Goal: Communication & Community: Connect with others

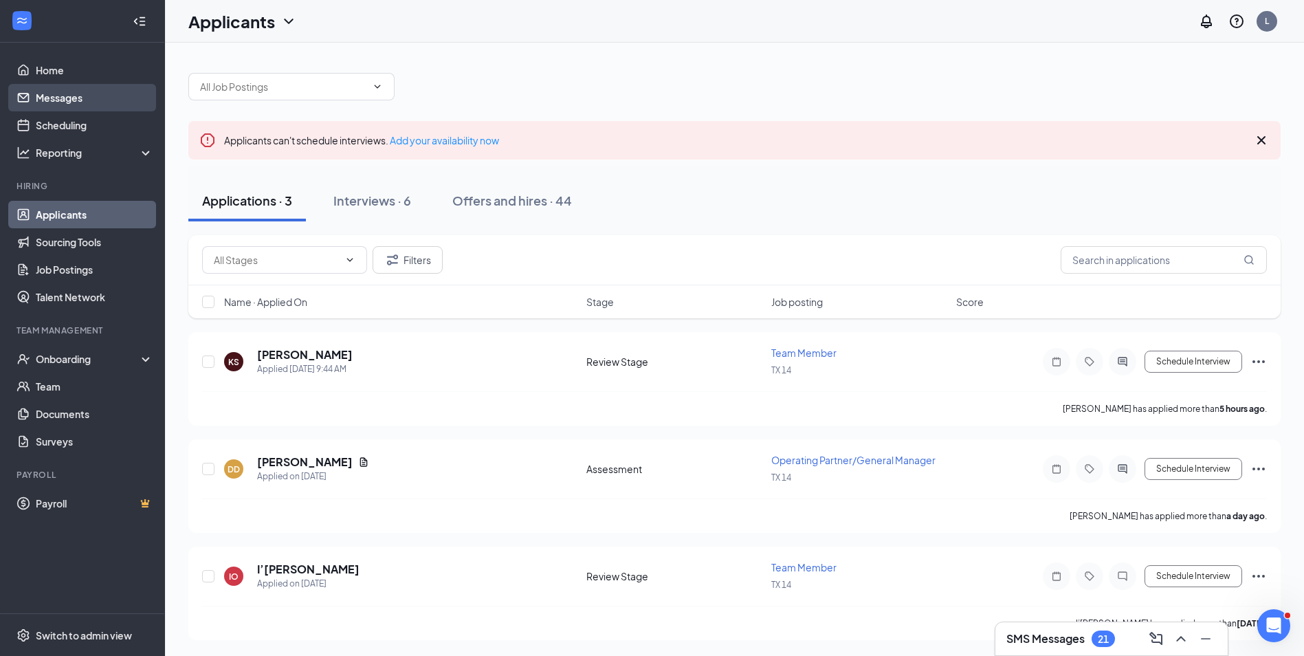
click at [58, 101] on link "Messages" at bounding box center [95, 97] width 118 height 27
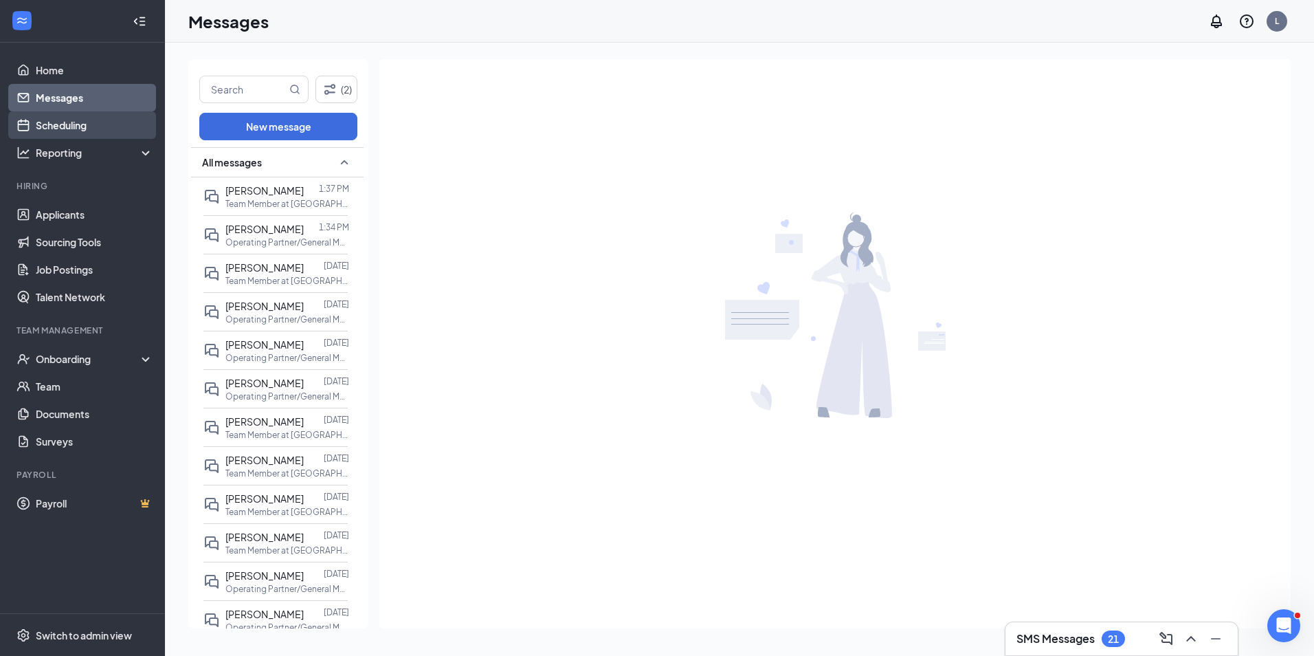
click at [78, 129] on link "Scheduling" at bounding box center [95, 124] width 118 height 27
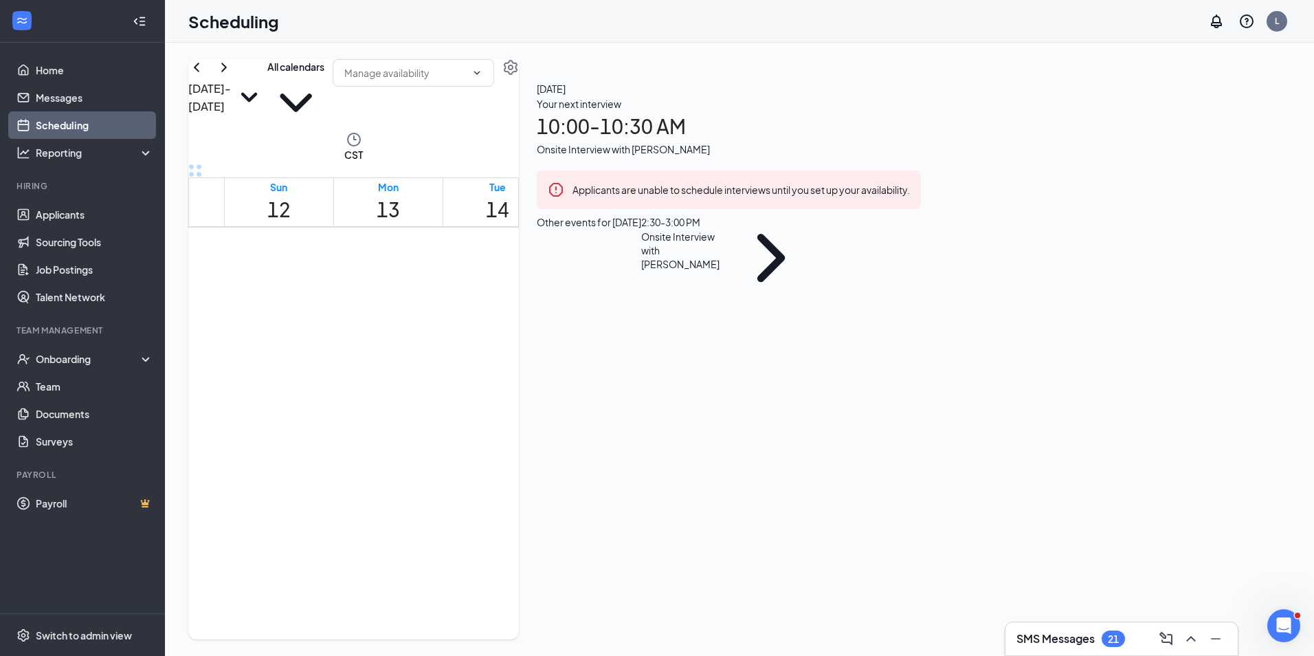
scroll to position [1088, 0]
click at [609, 429] on div "1" at bounding box center [582, 453] width 54 height 49
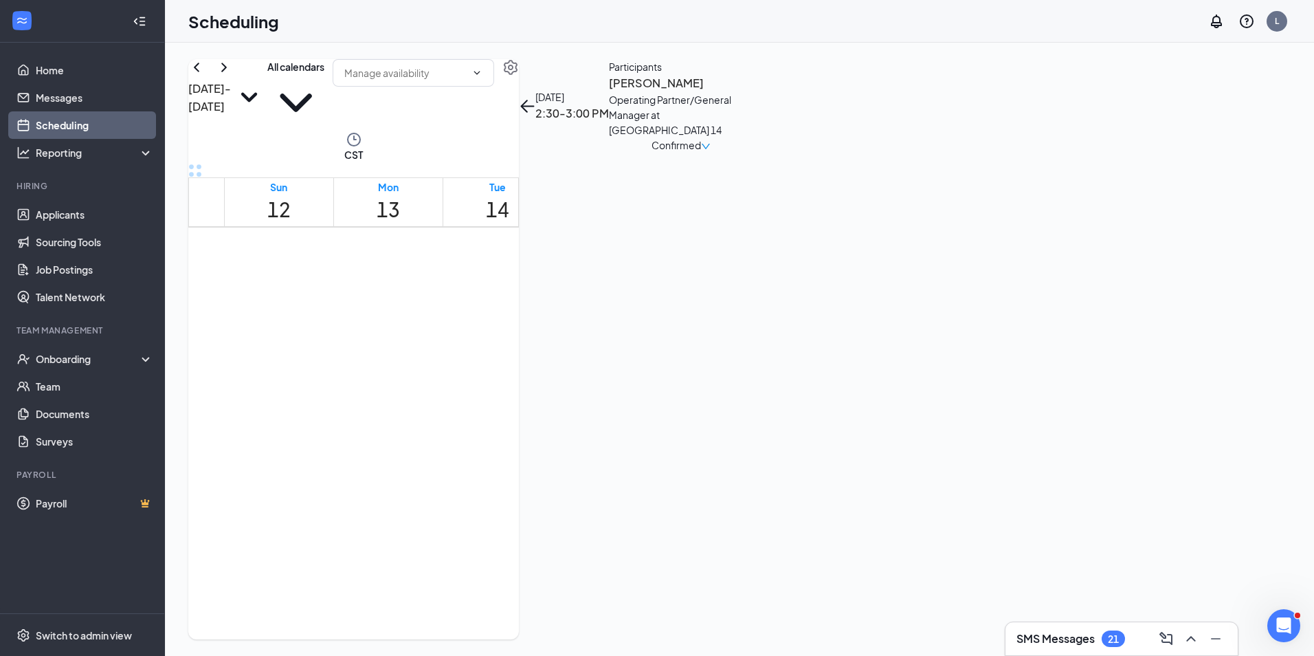
click at [753, 92] on h3 "[PERSON_NAME]" at bounding box center [681, 83] width 144 height 18
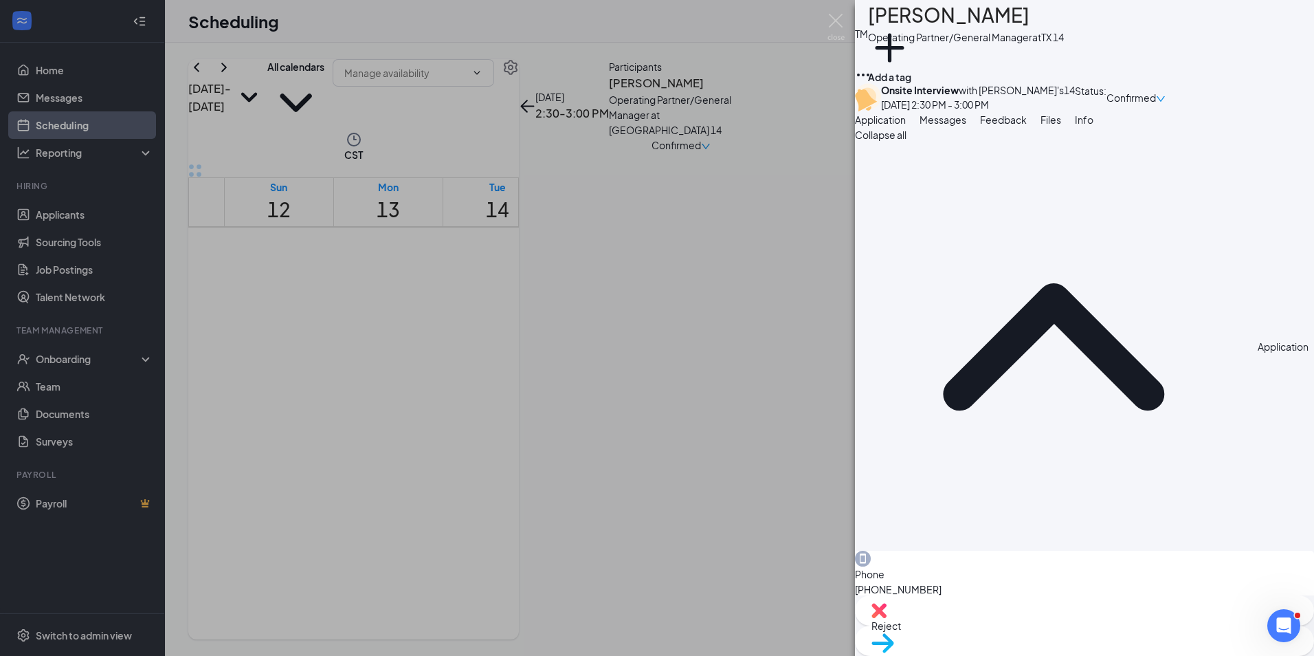
click at [966, 127] on button "Messages" at bounding box center [943, 119] width 47 height 15
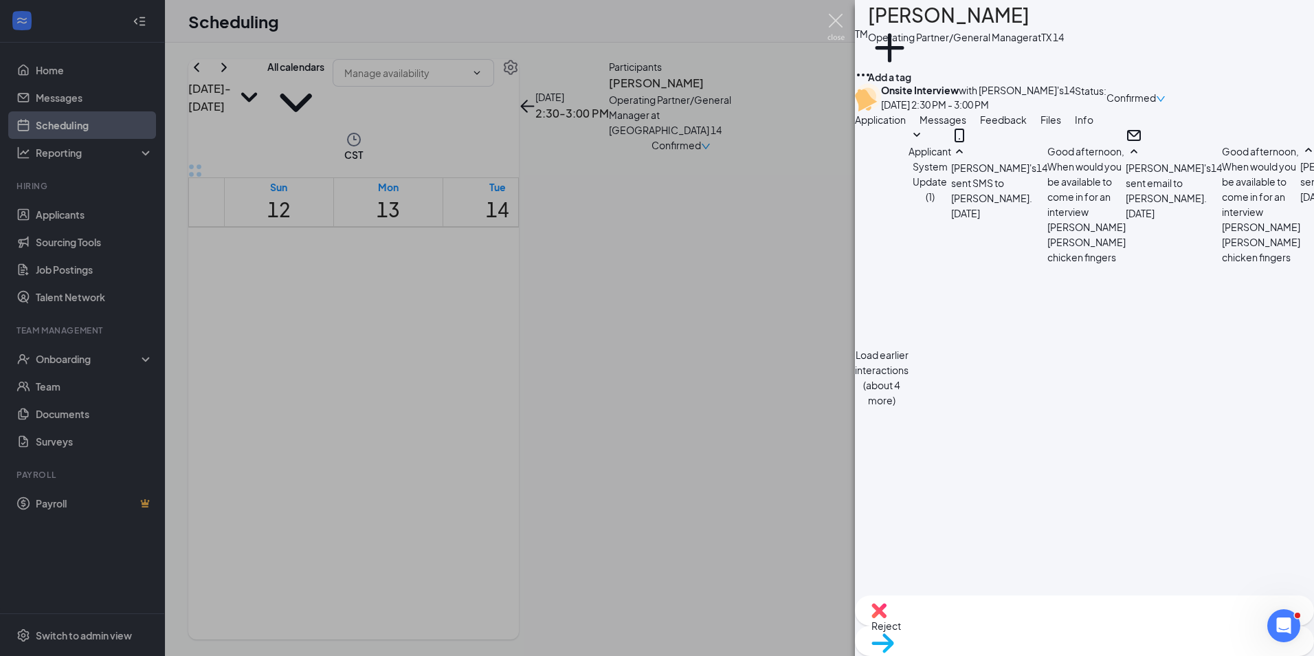
click at [832, 19] on img at bounding box center [835, 27] width 17 height 27
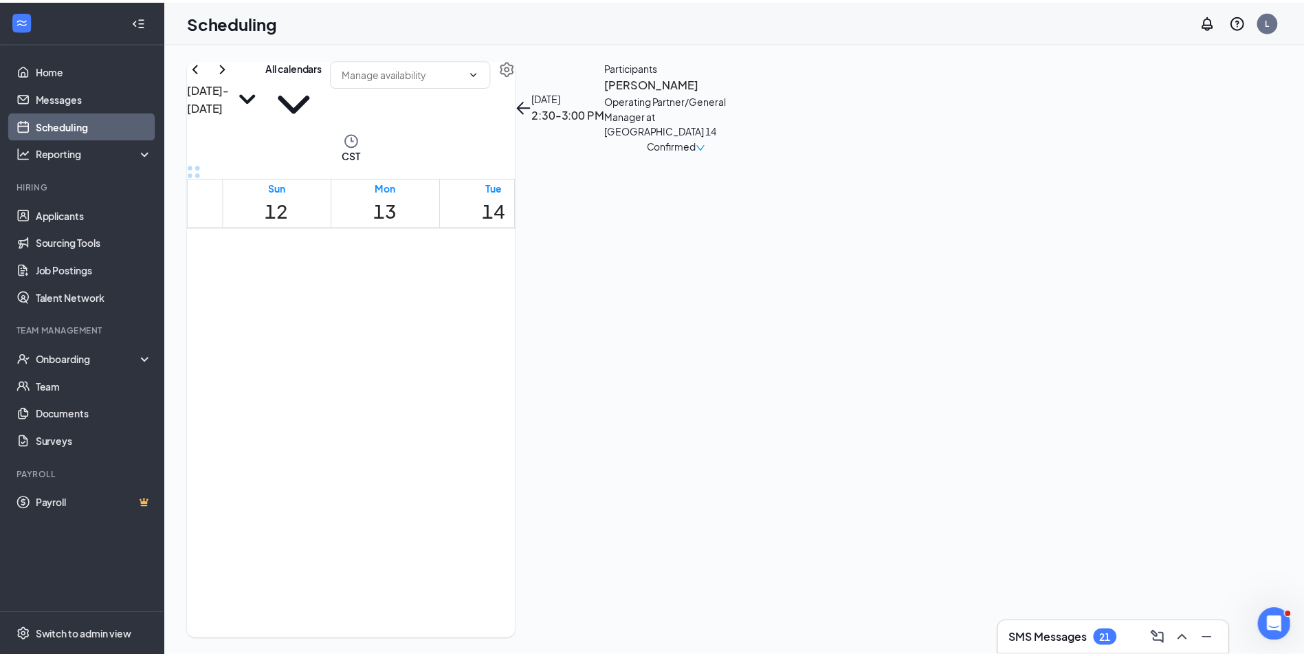
scroll to position [962, 0]
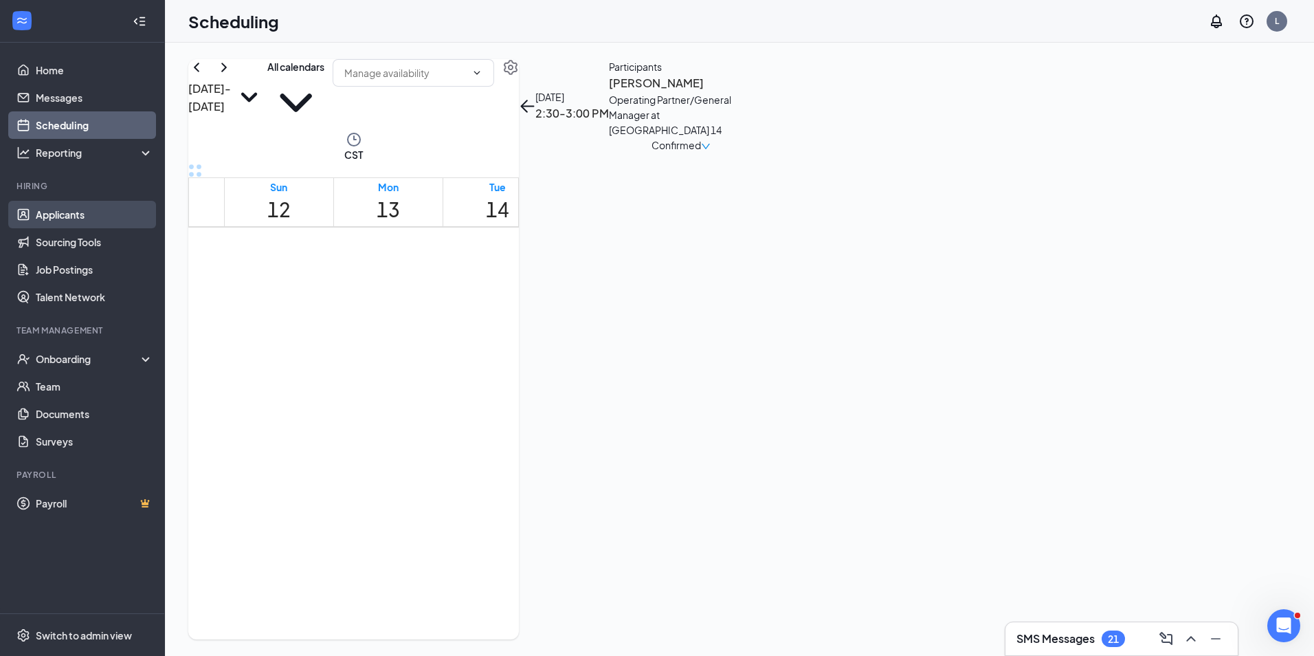
click at [67, 223] on link "Applicants" at bounding box center [95, 214] width 118 height 27
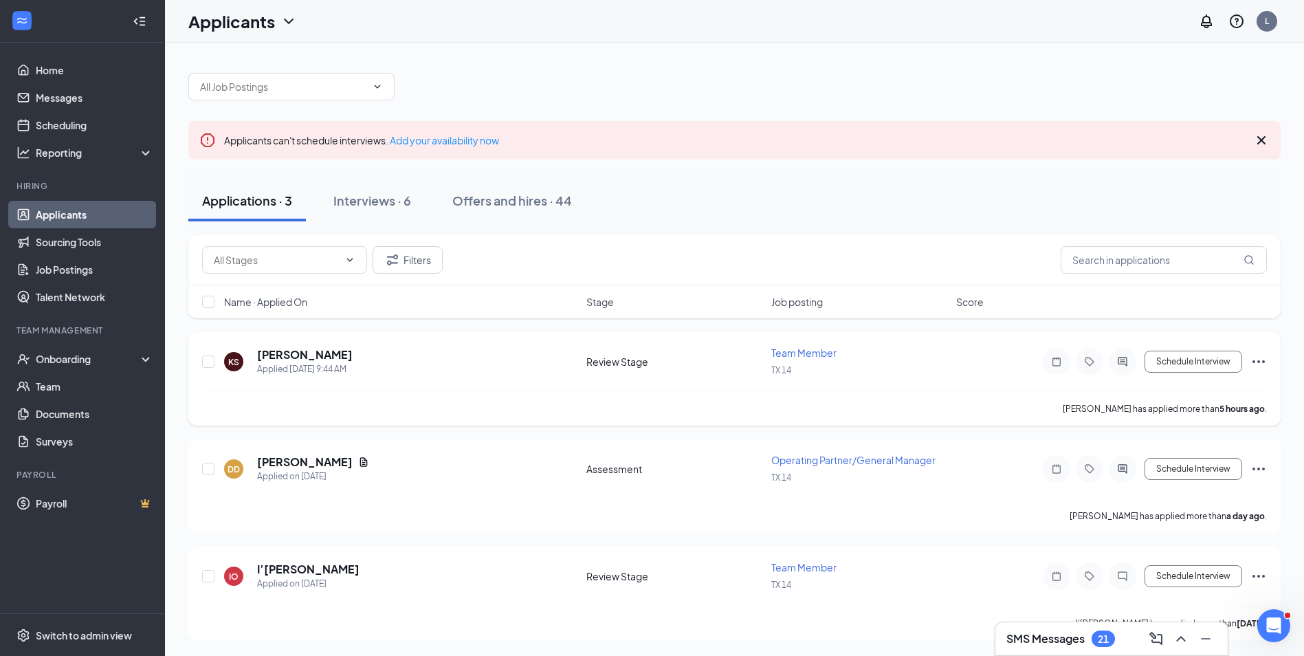
scroll to position [1, 0]
click at [1063, 638] on h3 "SMS Messages" at bounding box center [1045, 638] width 78 height 15
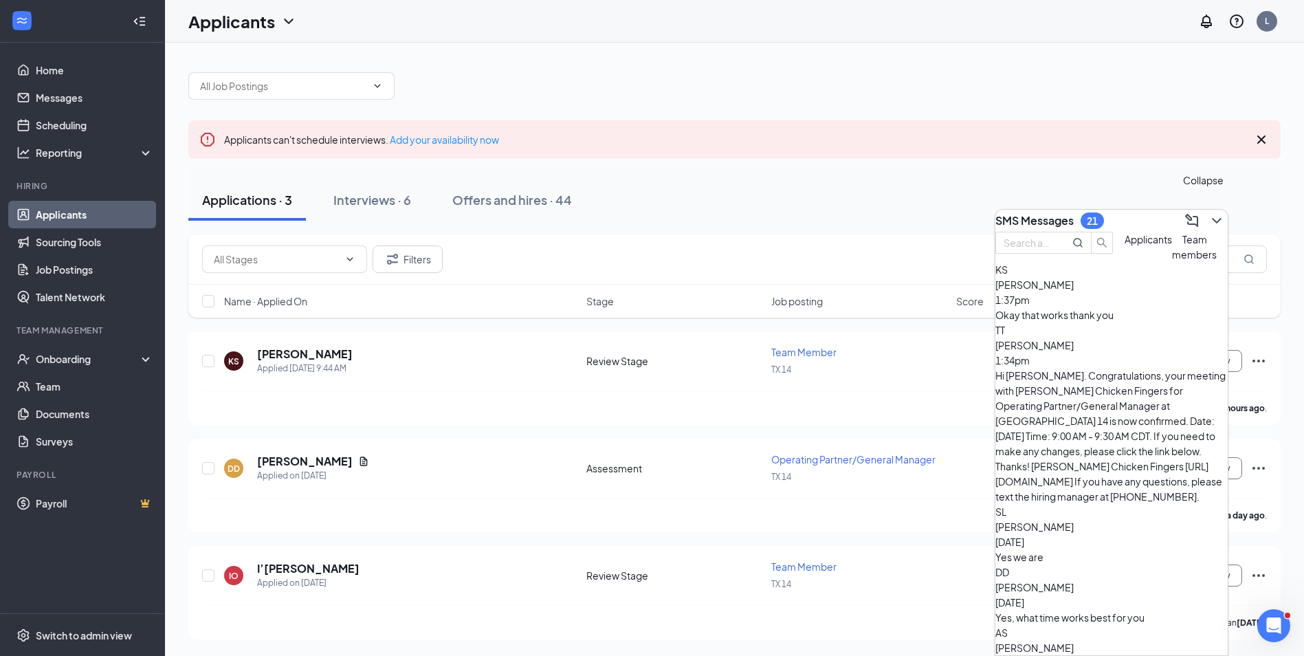
click at [1208, 215] on icon "ChevronDown" at bounding box center [1216, 220] width 16 height 16
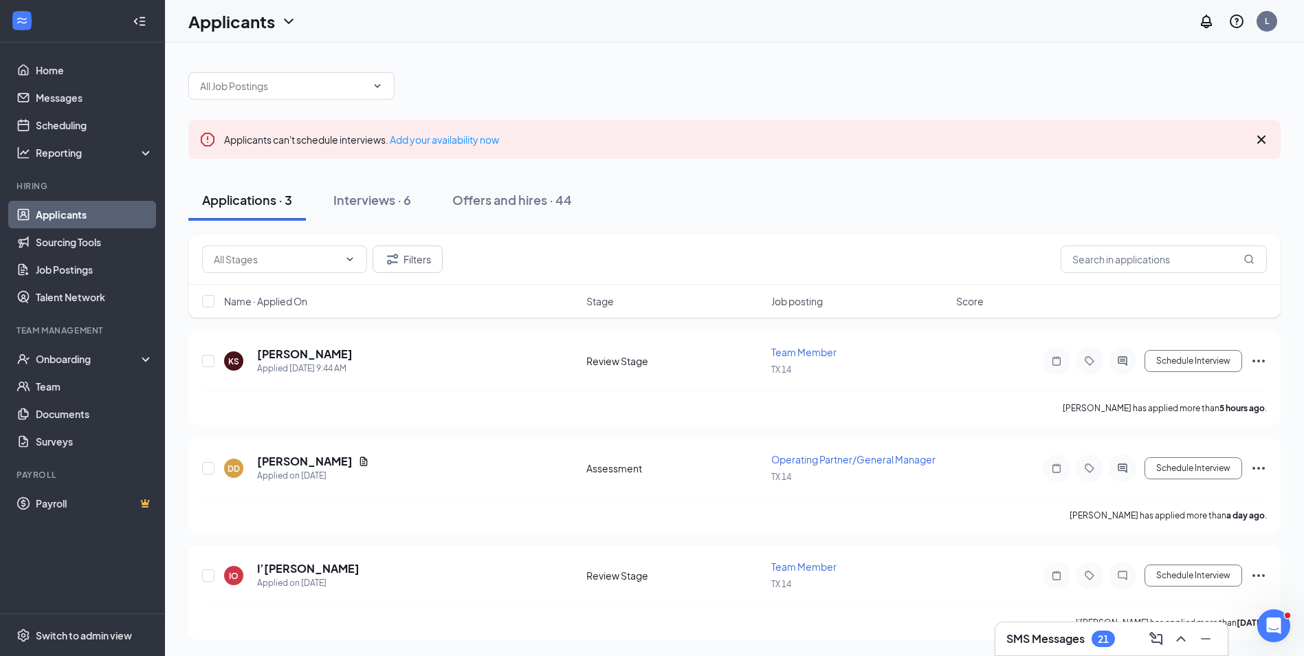
click at [1062, 641] on h3 "SMS Messages" at bounding box center [1045, 638] width 78 height 15
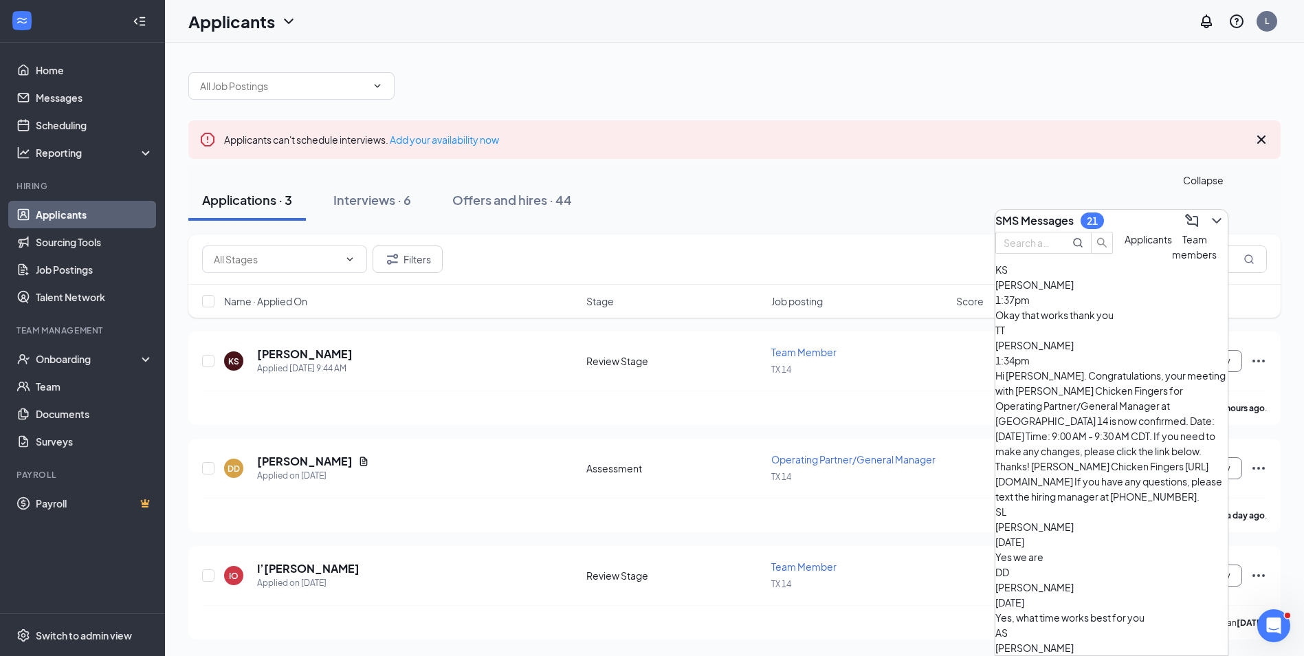
click at [1210, 216] on icon "ChevronDown" at bounding box center [1216, 220] width 16 height 16
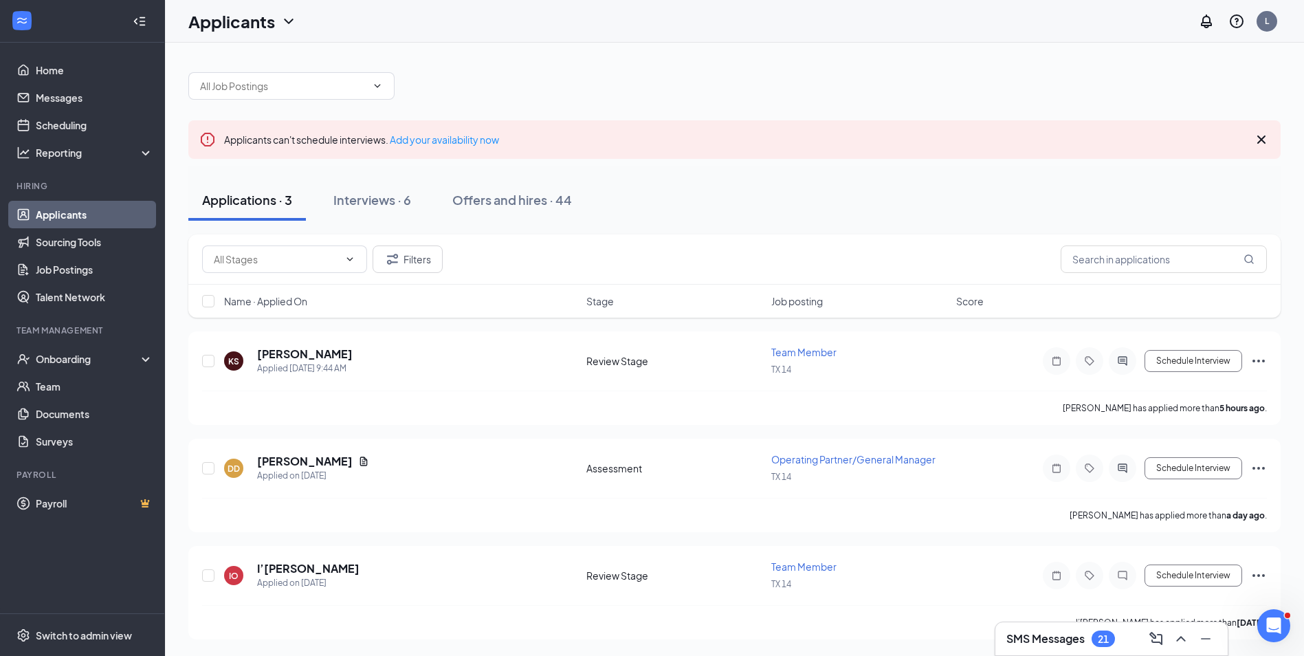
click at [1261, 146] on icon "Cross" at bounding box center [1261, 139] width 16 height 16
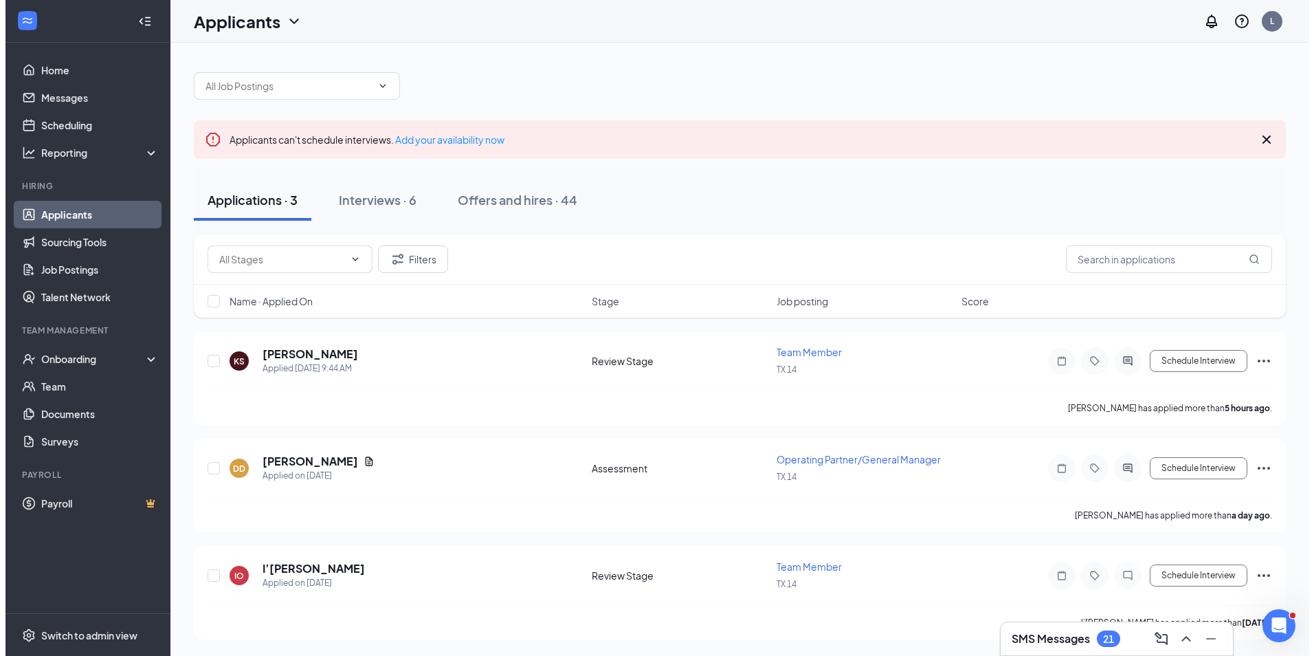
scroll to position [0, 0]
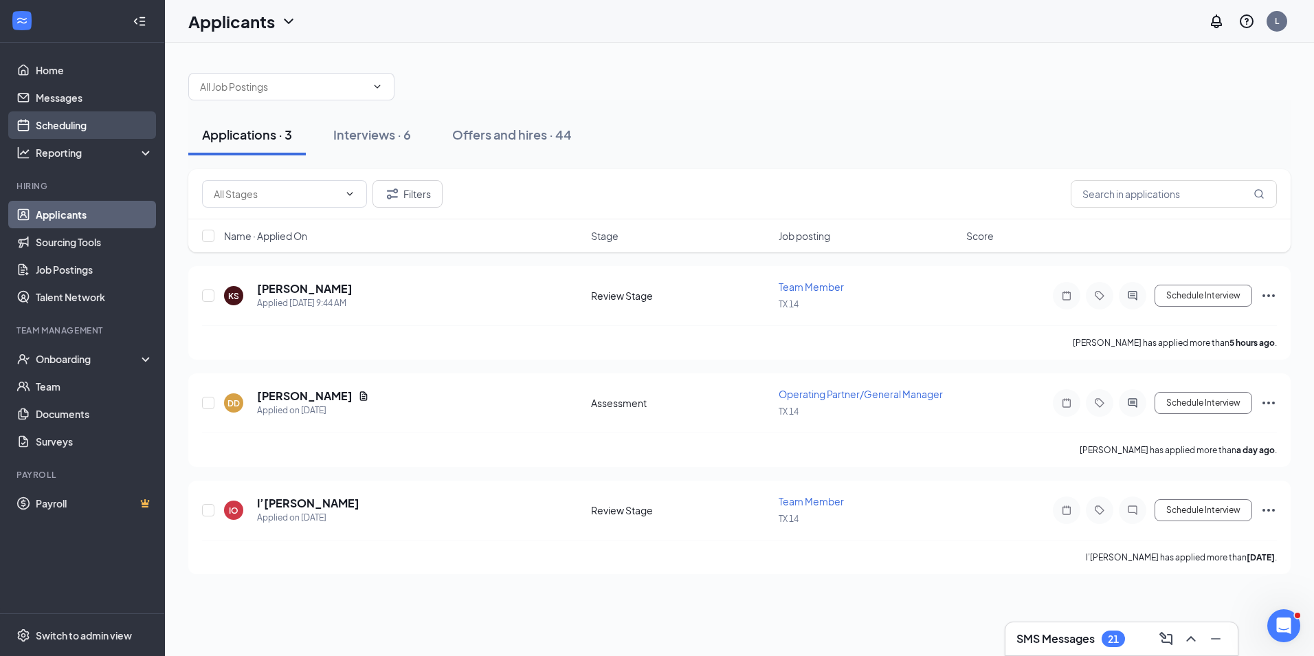
click at [46, 112] on link "Scheduling" at bounding box center [95, 124] width 118 height 27
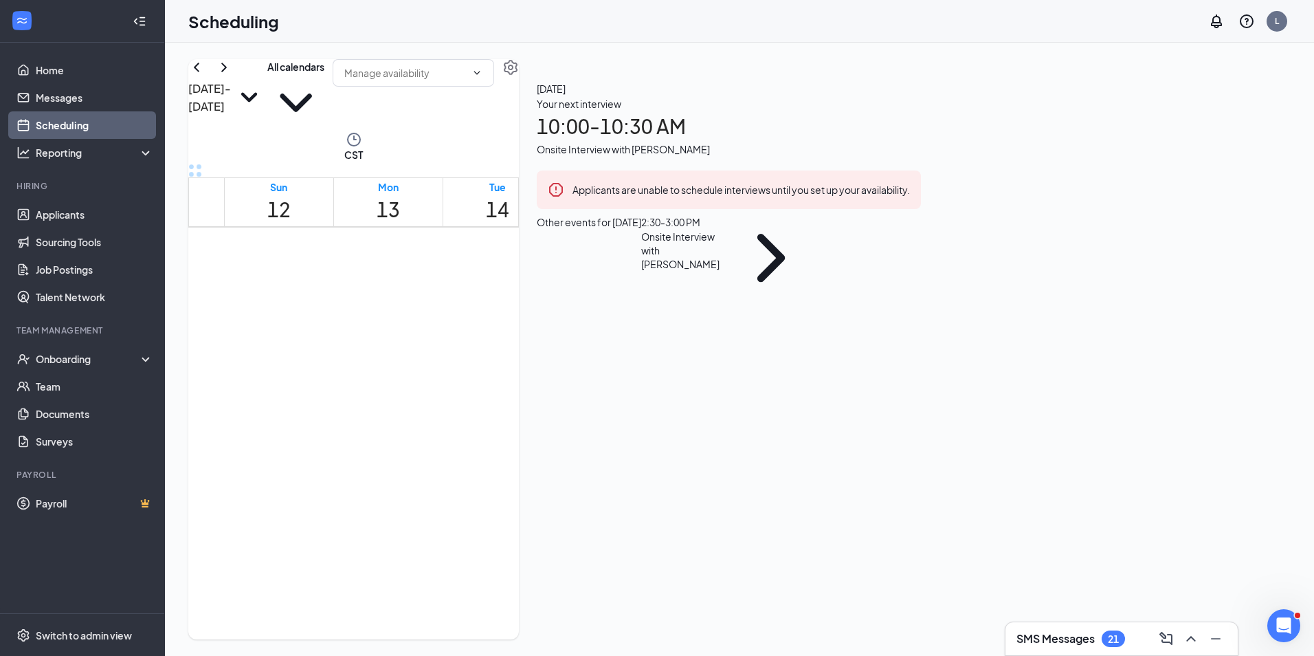
scroll to position [538, 0]
click at [832, 539] on div "1" at bounding box center [803, 566] width 58 height 54
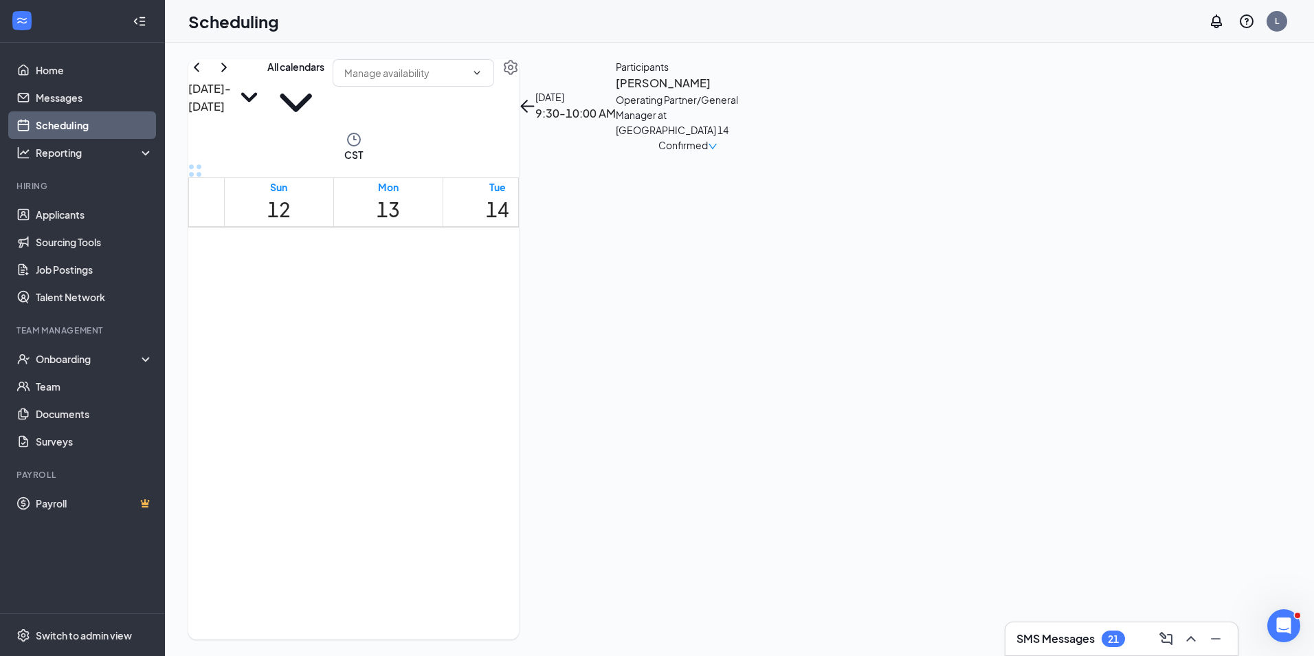
scroll to position [607, 0]
click at [919, 426] on div "1" at bounding box center [910, 450] width 54 height 49
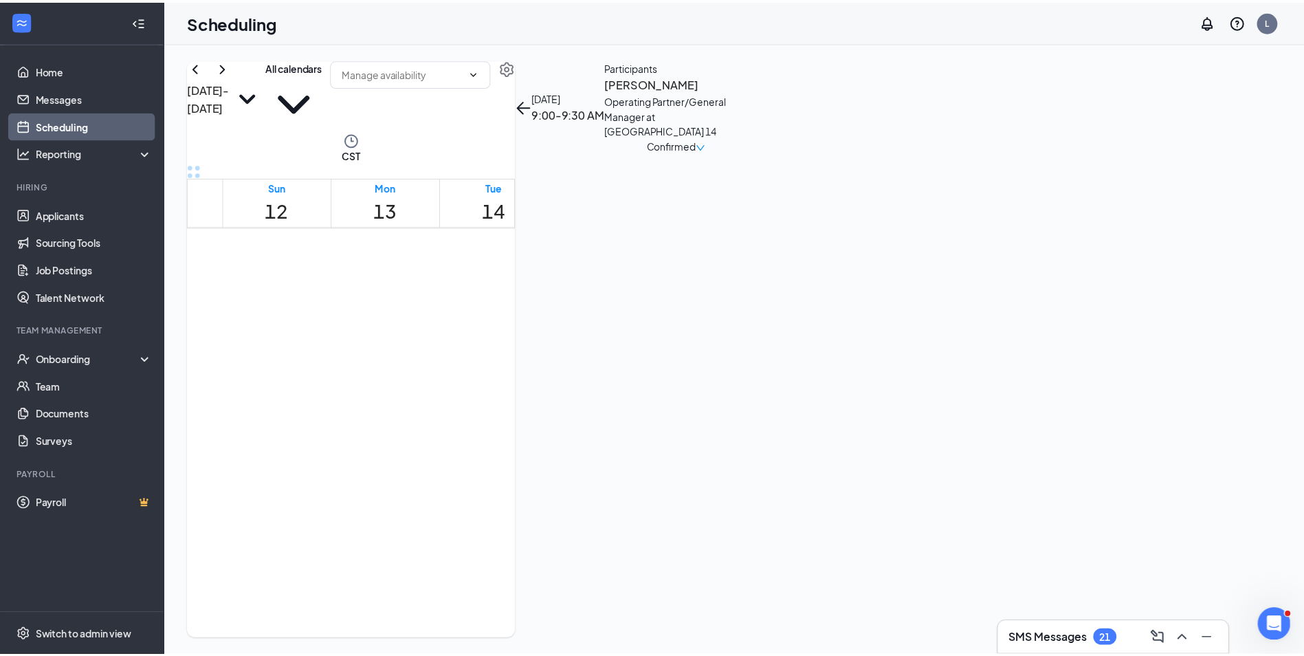
scroll to position [1225, 0]
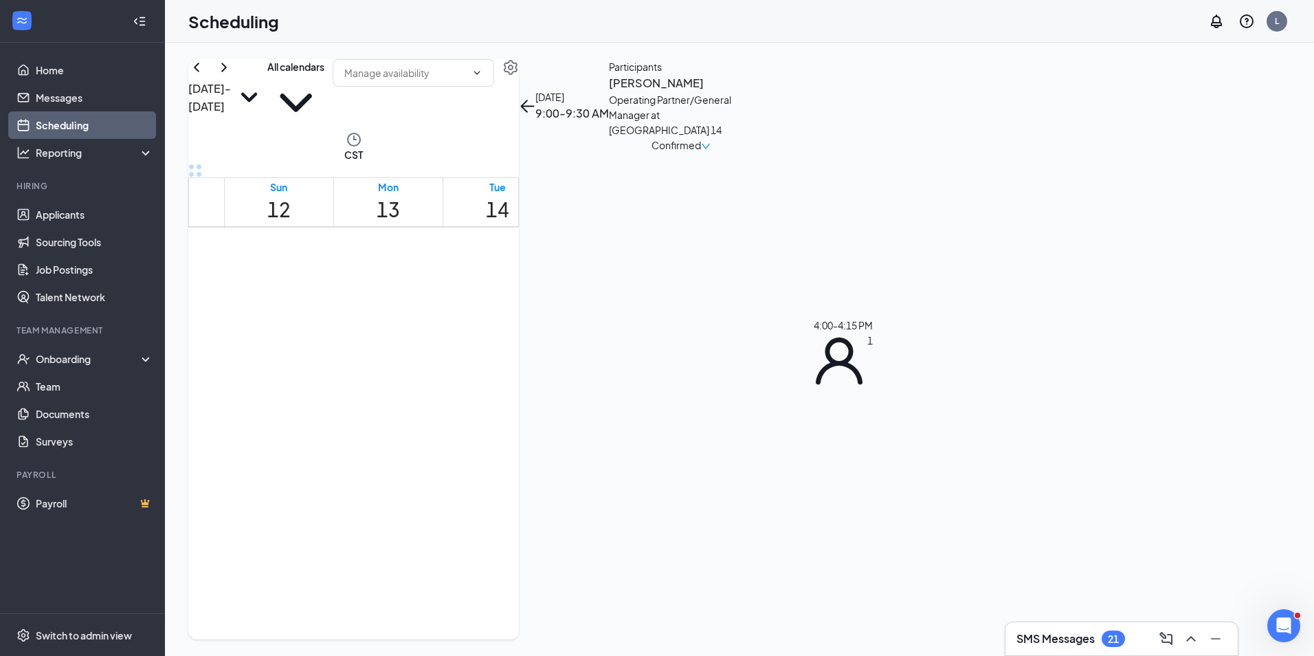
click at [827, 423] on div "1" at bounding box center [801, 447] width 54 height 49
click at [753, 92] on h3 "[PERSON_NAME]" at bounding box center [681, 83] width 144 height 18
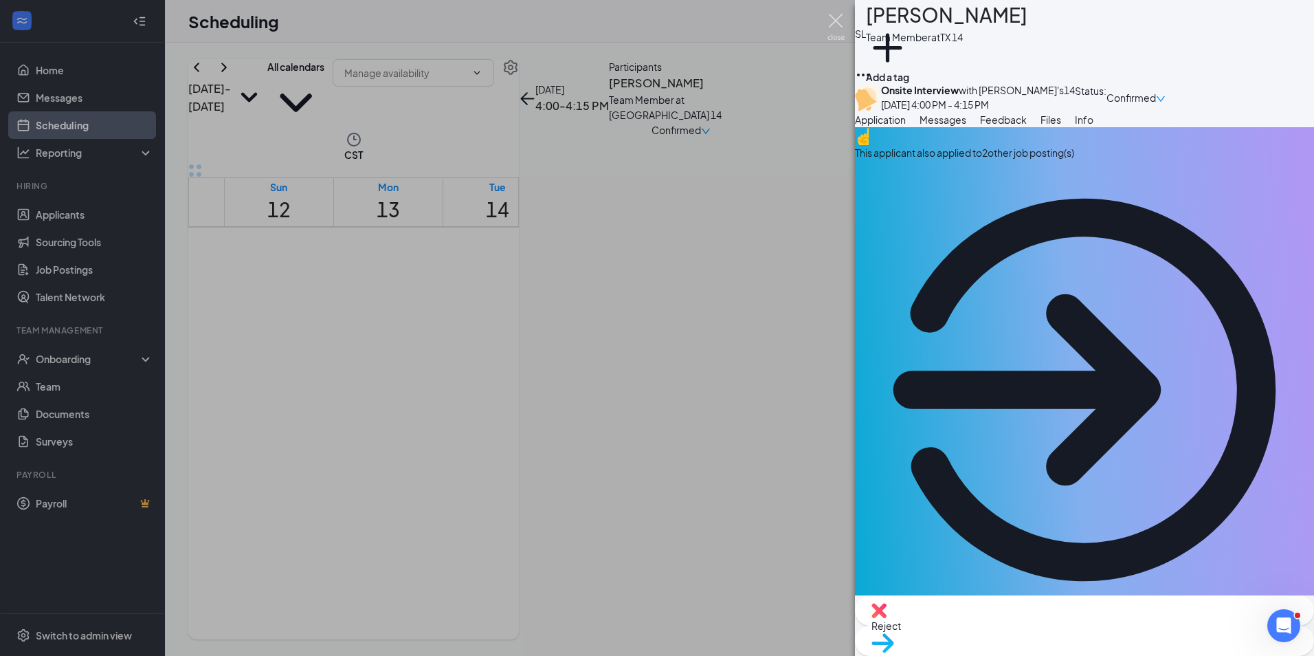
click at [834, 18] on img at bounding box center [835, 27] width 17 height 27
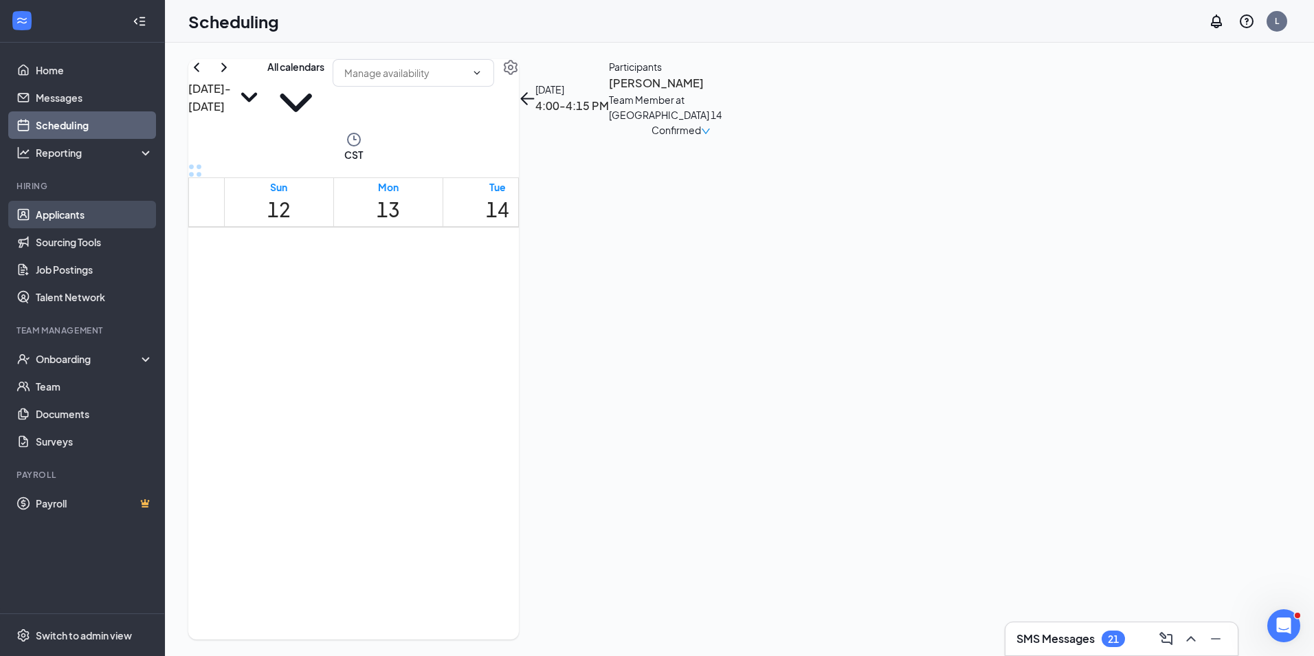
click at [56, 208] on link "Applicants" at bounding box center [95, 214] width 118 height 27
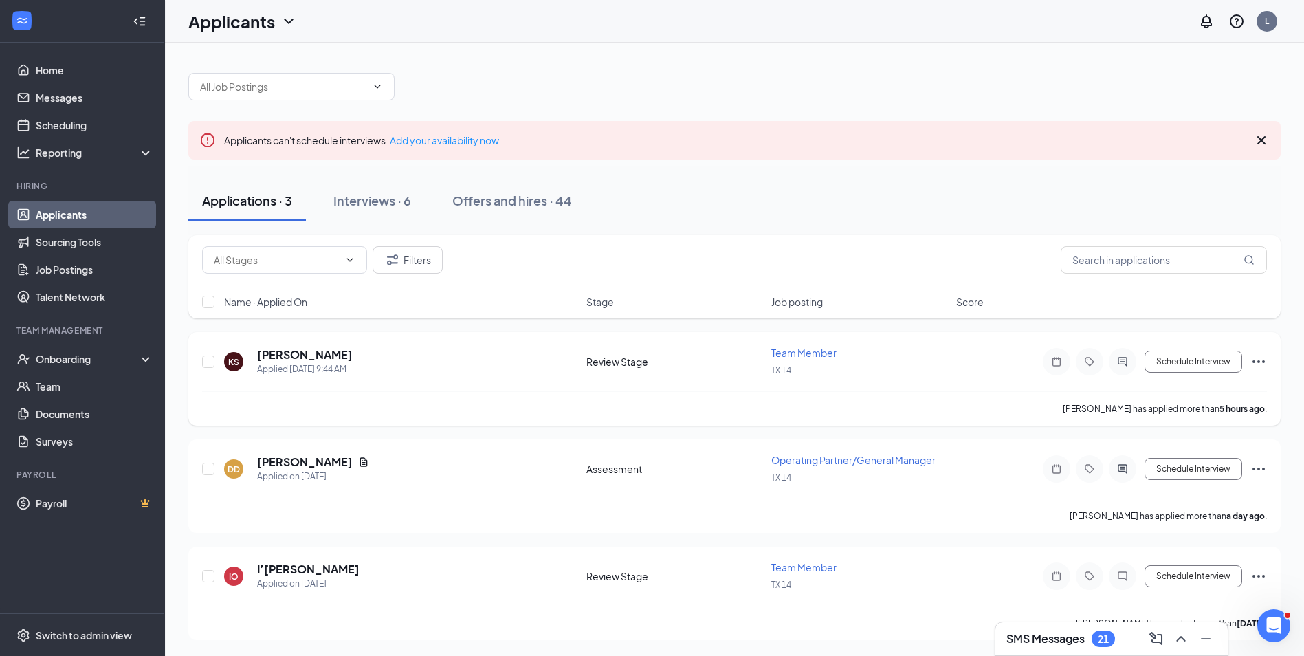
scroll to position [1, 0]
click at [1062, 643] on h3 "SMS Messages" at bounding box center [1045, 638] width 78 height 15
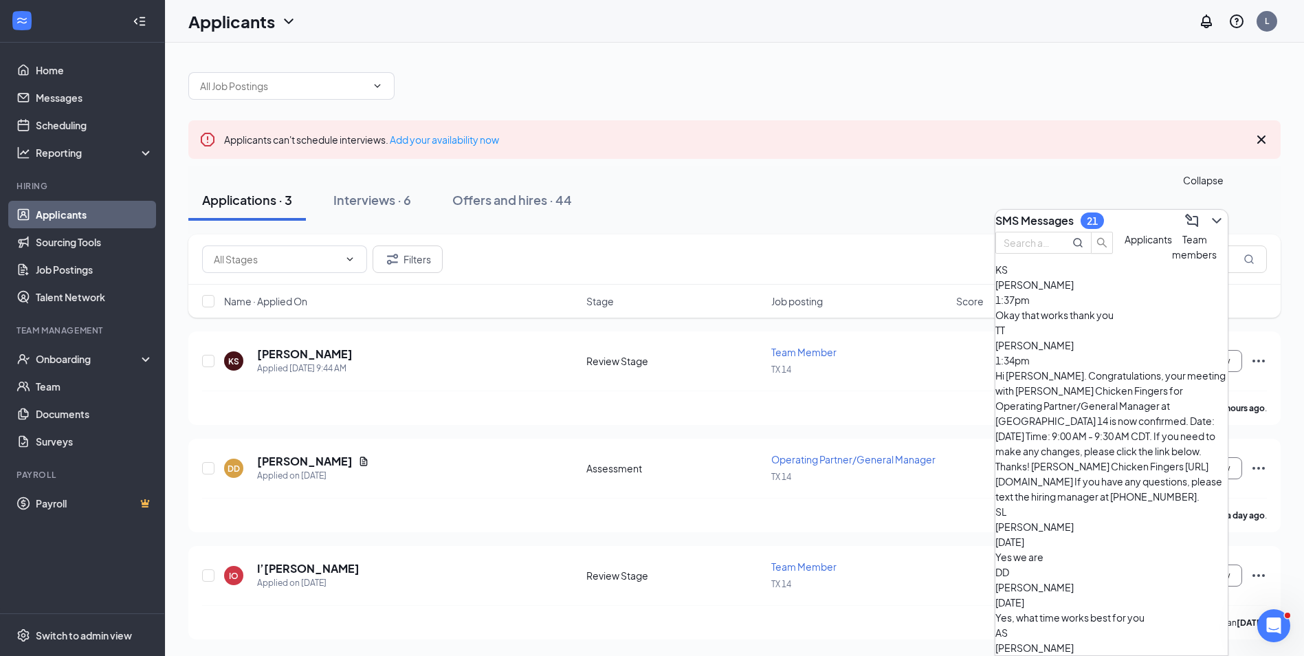
click at [1208, 216] on icon "ChevronDown" at bounding box center [1216, 220] width 16 height 16
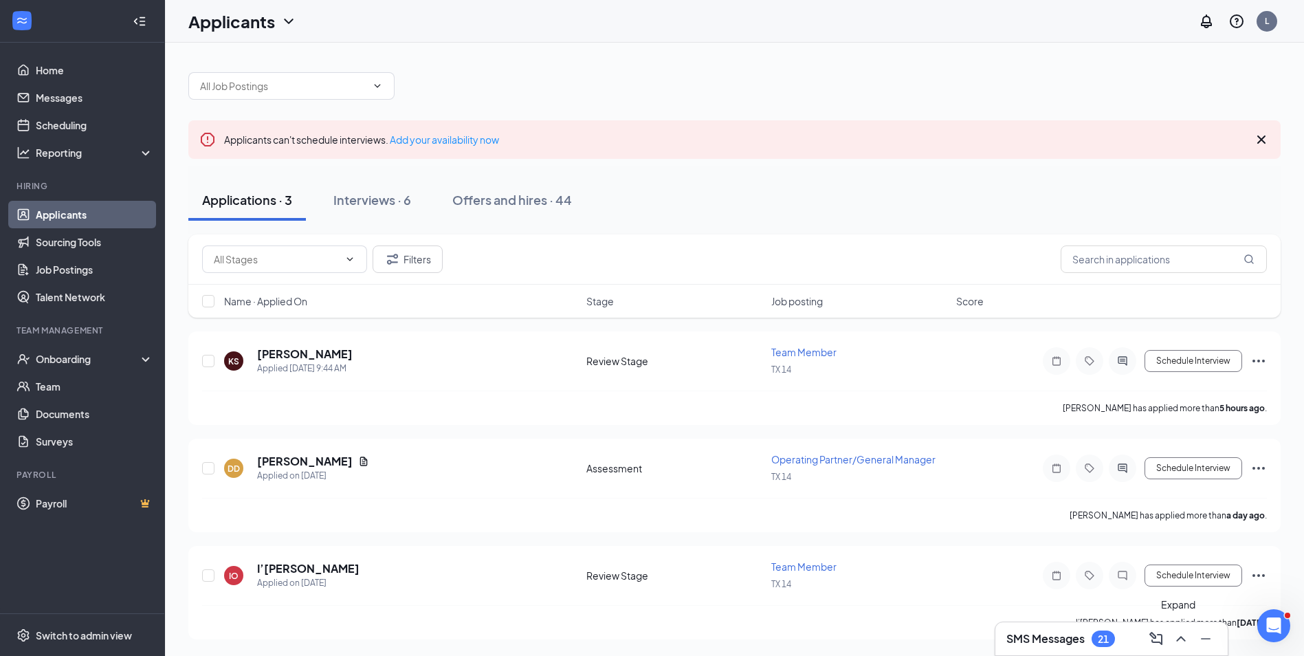
click at [1178, 638] on icon "ChevronUp" at bounding box center [1180, 638] width 16 height 16
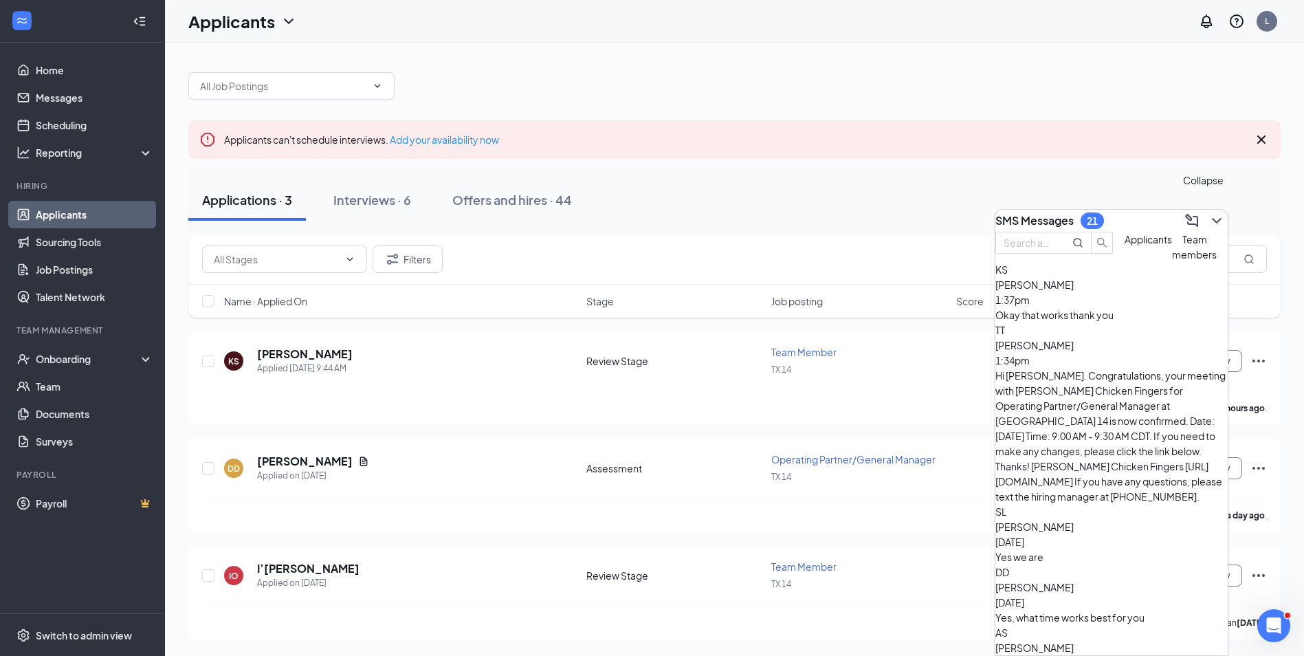
click at [1216, 212] on div "SMS Messages 21" at bounding box center [1111, 221] width 232 height 22
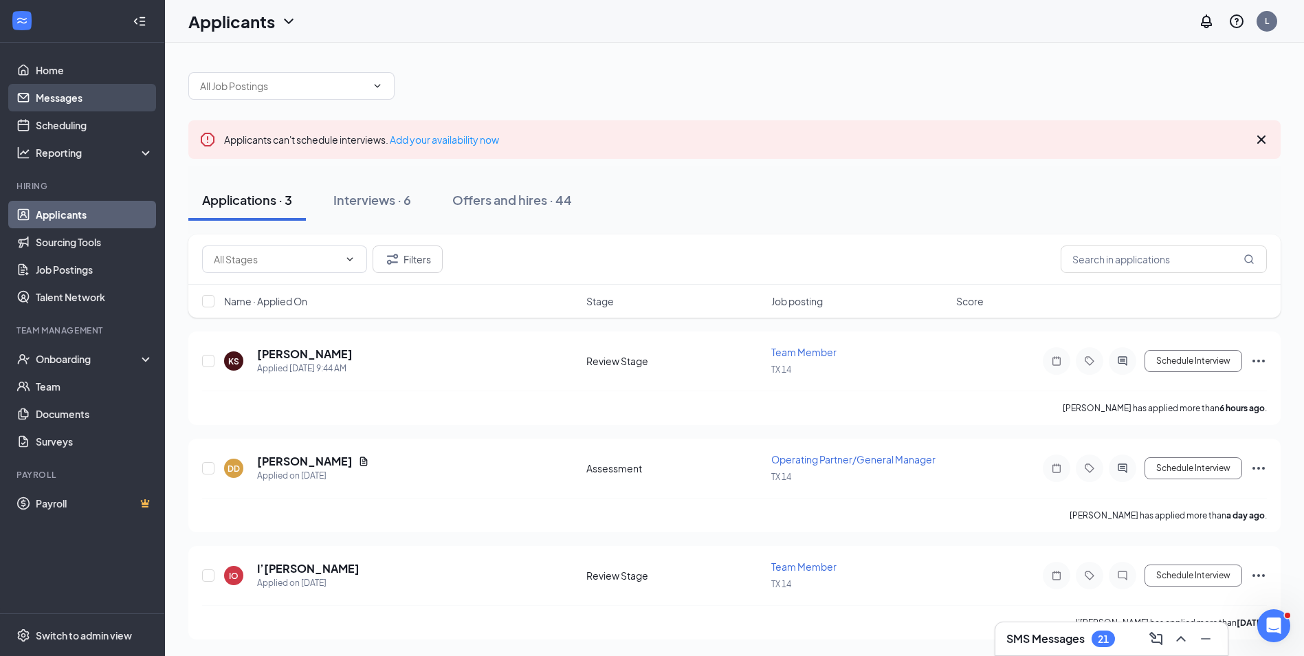
click at [80, 96] on link "Messages" at bounding box center [95, 97] width 118 height 27
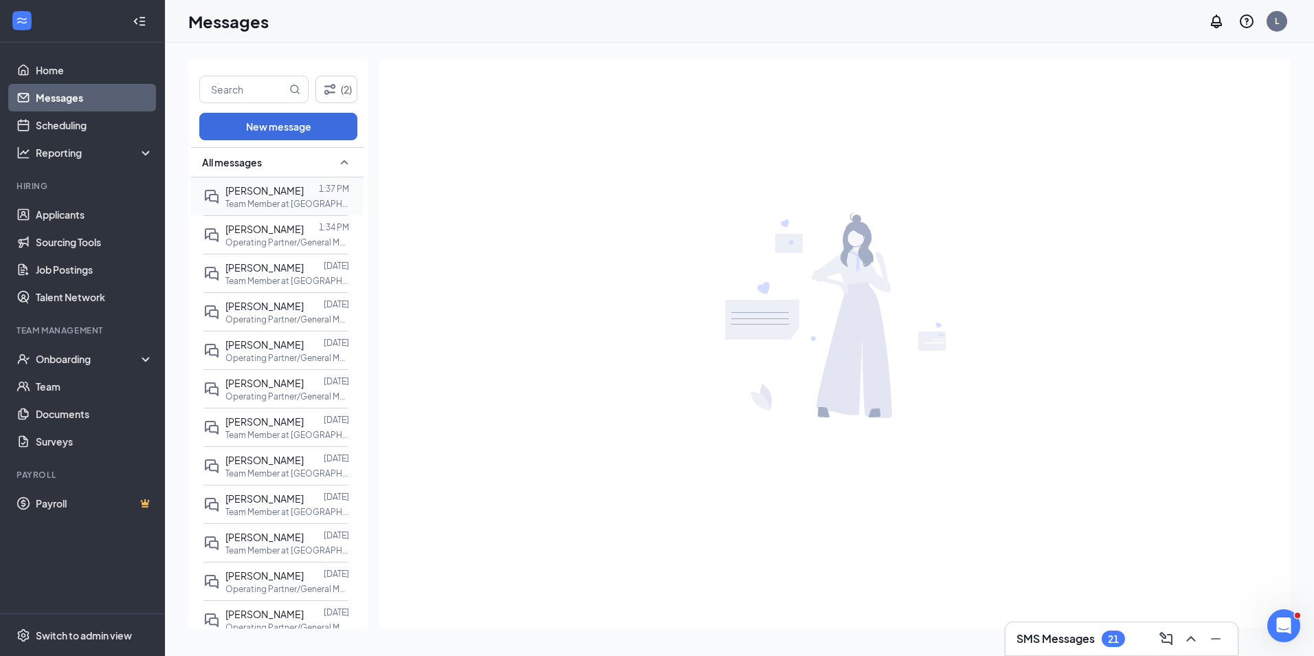
click at [241, 189] on span "[PERSON_NAME]" at bounding box center [264, 190] width 78 height 12
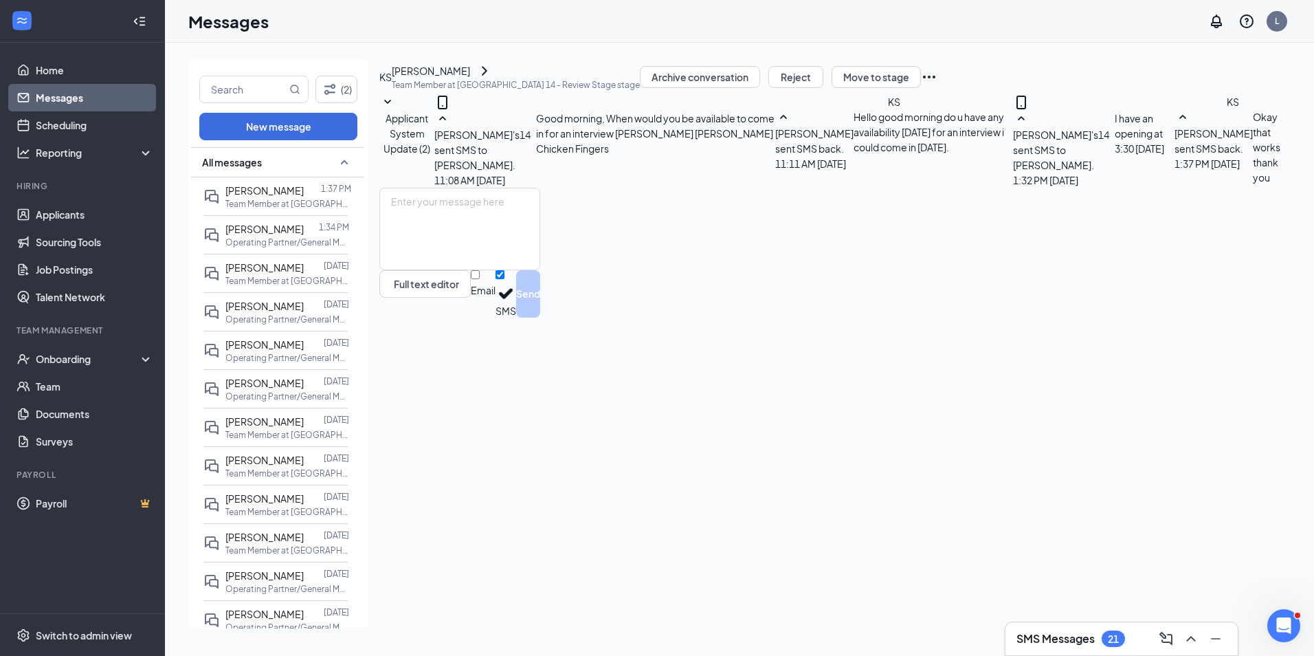
scroll to position [47, 0]
click at [458, 78] on div "[PERSON_NAME]" at bounding box center [431, 70] width 78 height 15
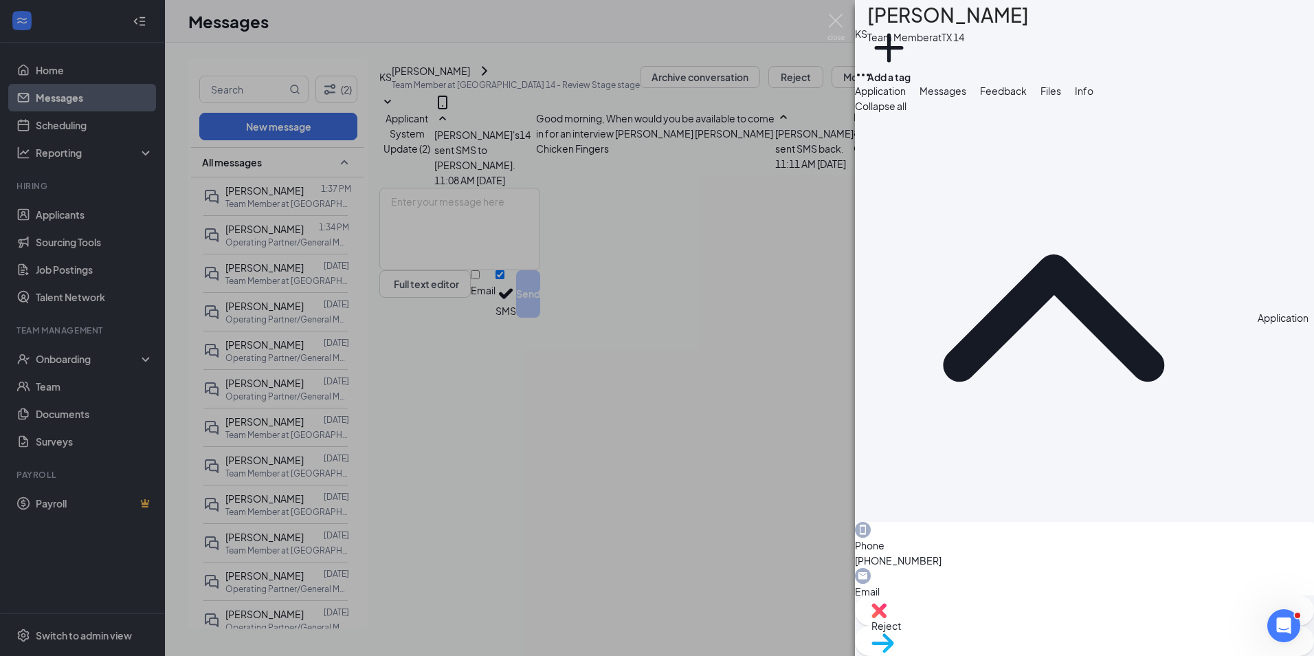
click at [585, 67] on div "KS [PERSON_NAME] Team Member at [GEOGRAPHIC_DATA] 14 Add a tag Application Mess…" at bounding box center [657, 328] width 1314 height 656
